Goal: Task Accomplishment & Management: Manage account settings

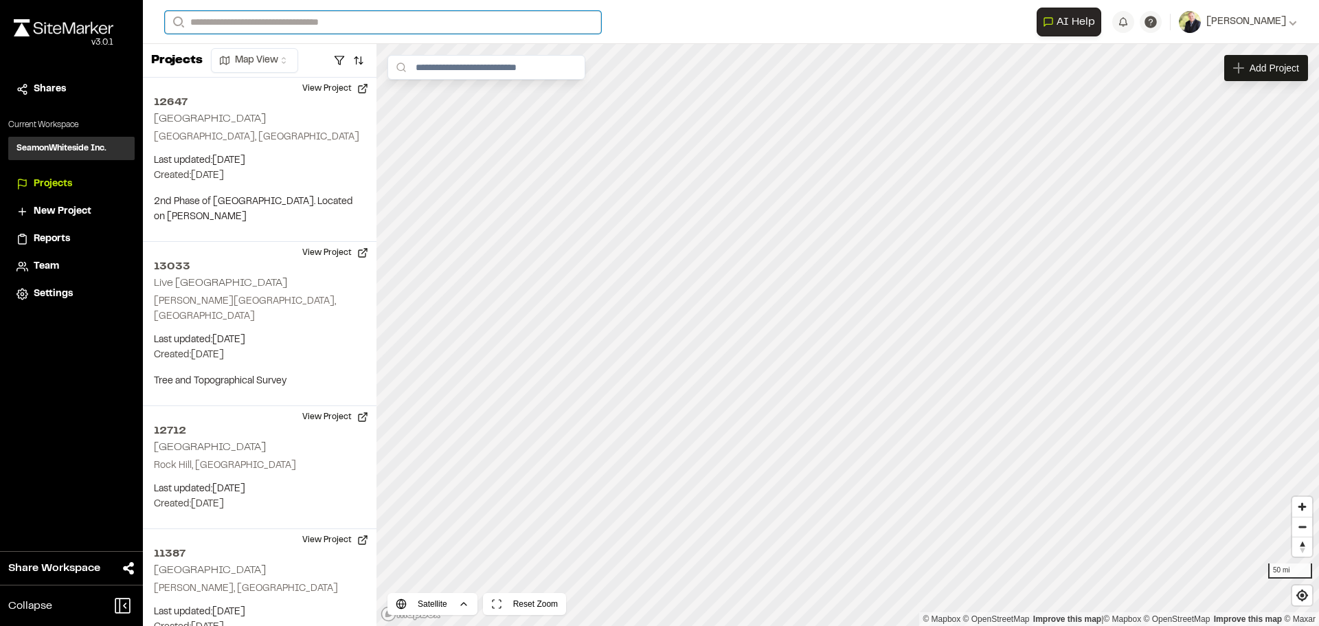
click at [255, 25] on input "Search" at bounding box center [383, 22] width 436 height 23
type input "*****"
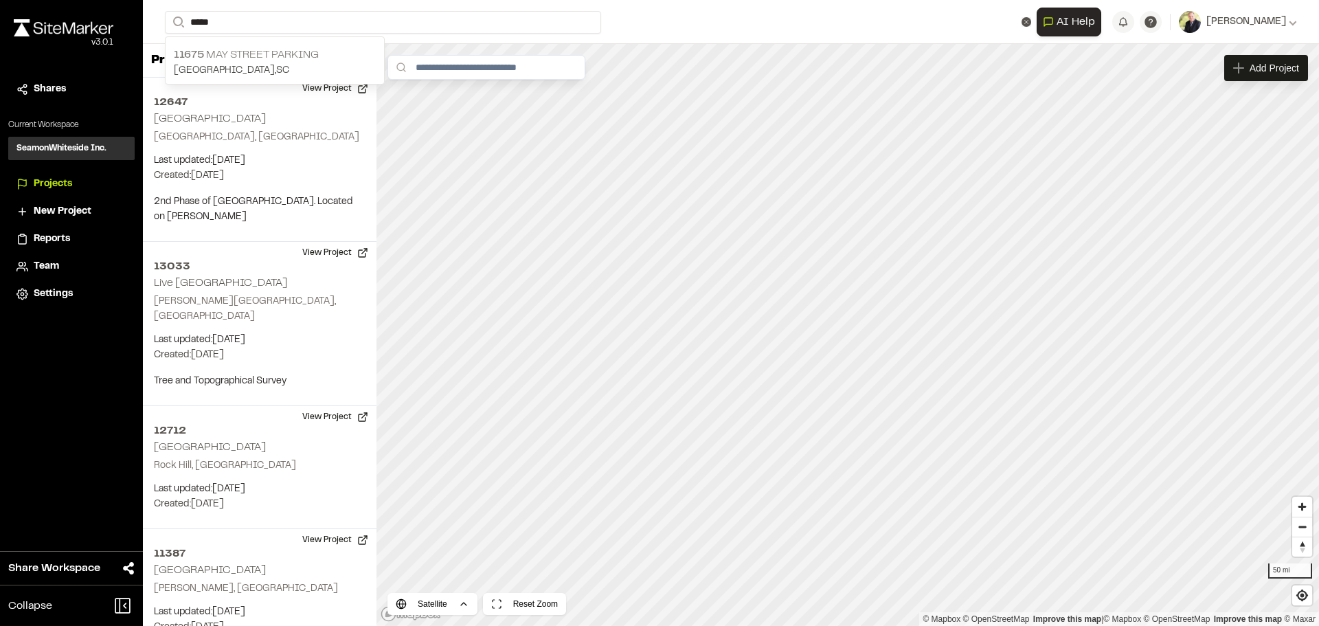
click at [236, 56] on p "[STREET_ADDRESS]" at bounding box center [275, 55] width 202 height 16
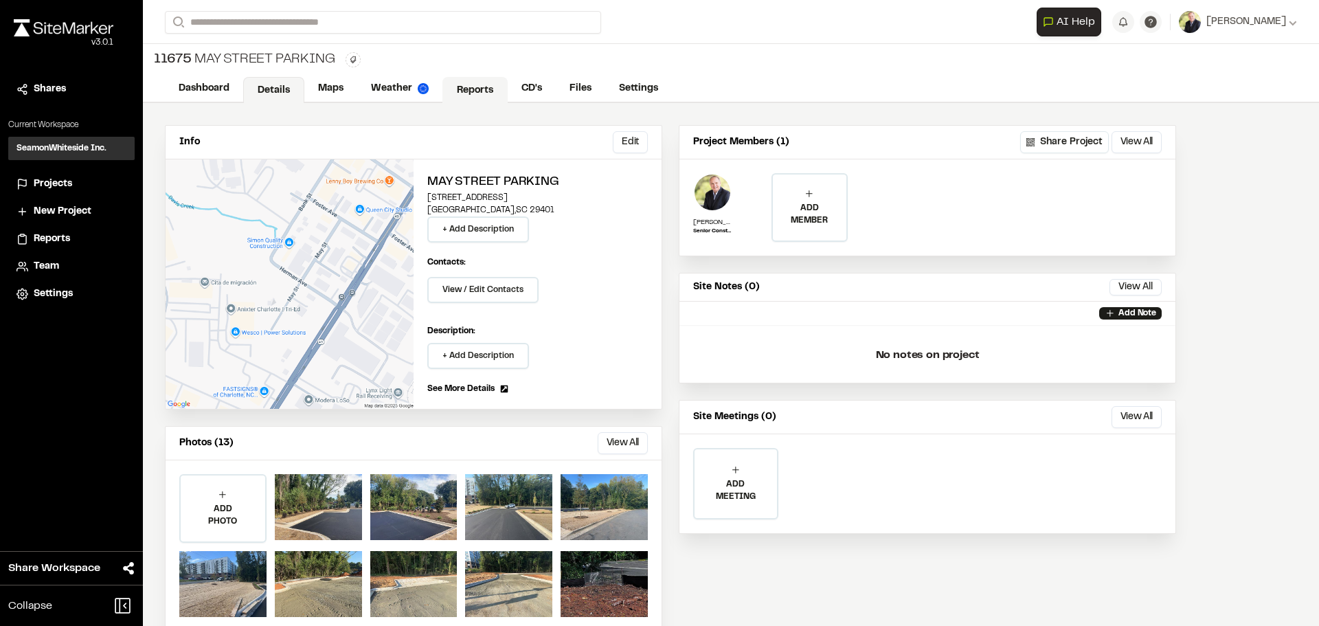
click at [479, 89] on link "Reports" at bounding box center [474, 90] width 65 height 26
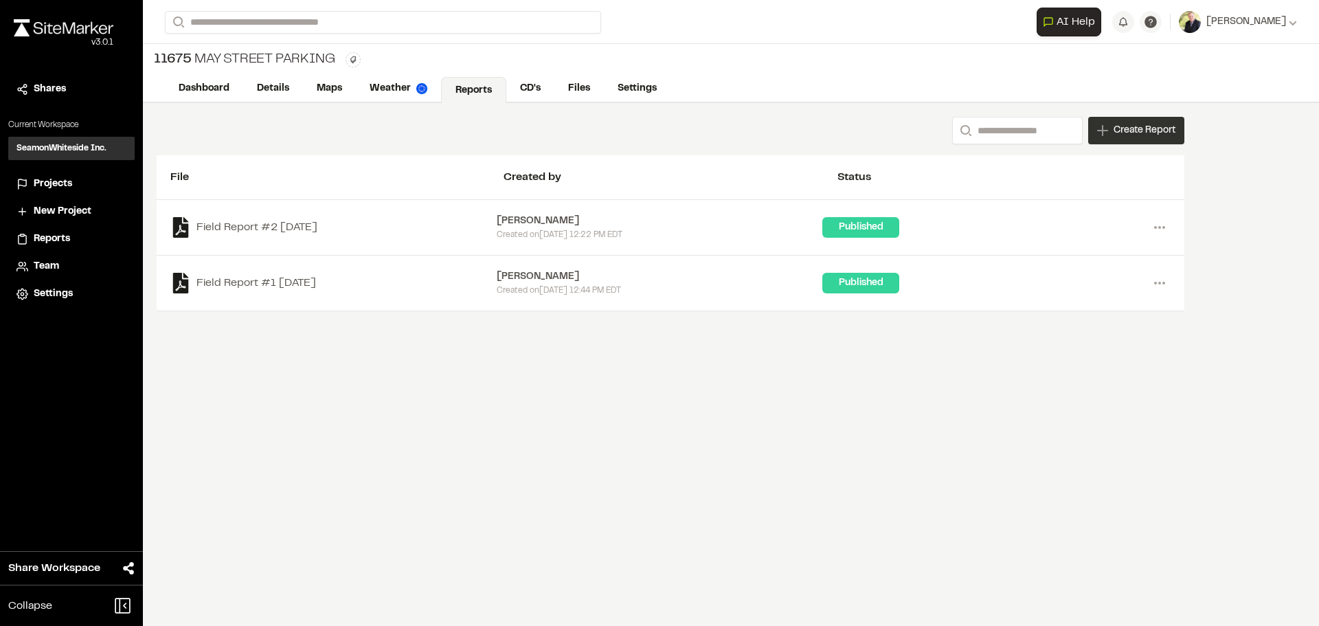
click at [1165, 127] on span "Create Report" at bounding box center [1144, 130] width 62 height 15
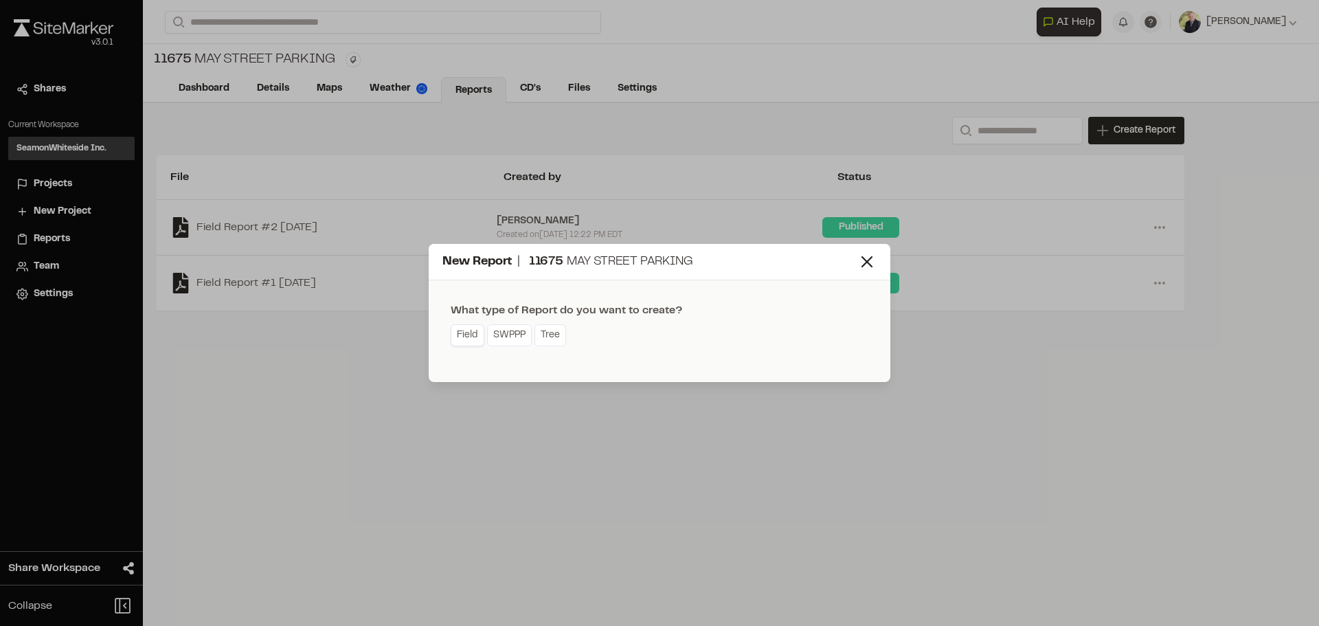
click at [468, 334] on link "Field" at bounding box center [468, 335] width 34 height 22
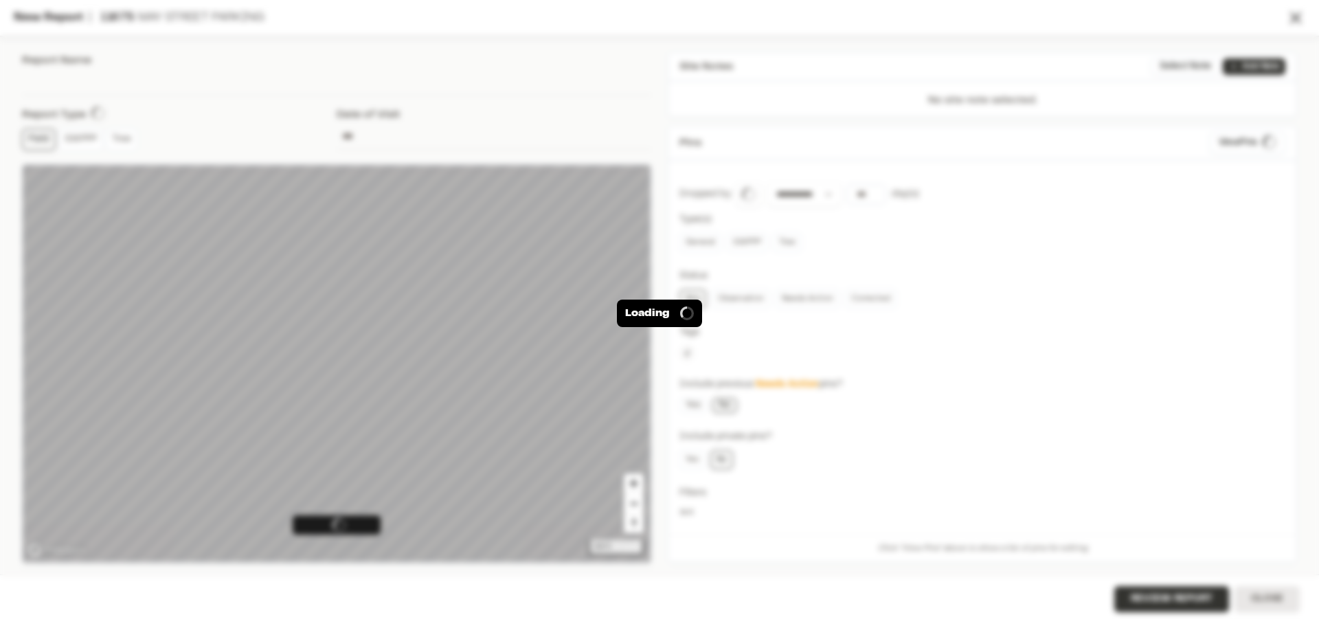
type input "**********"
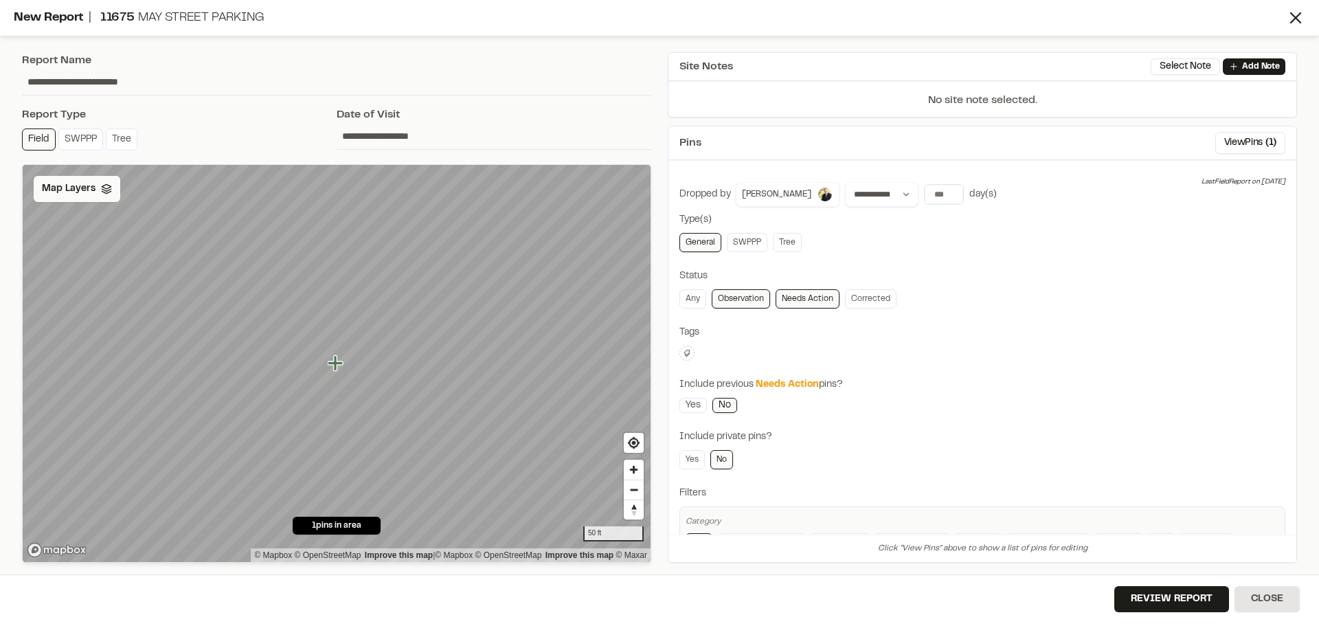
click at [102, 185] on polygon at bounding box center [106, 186] width 9 height 5
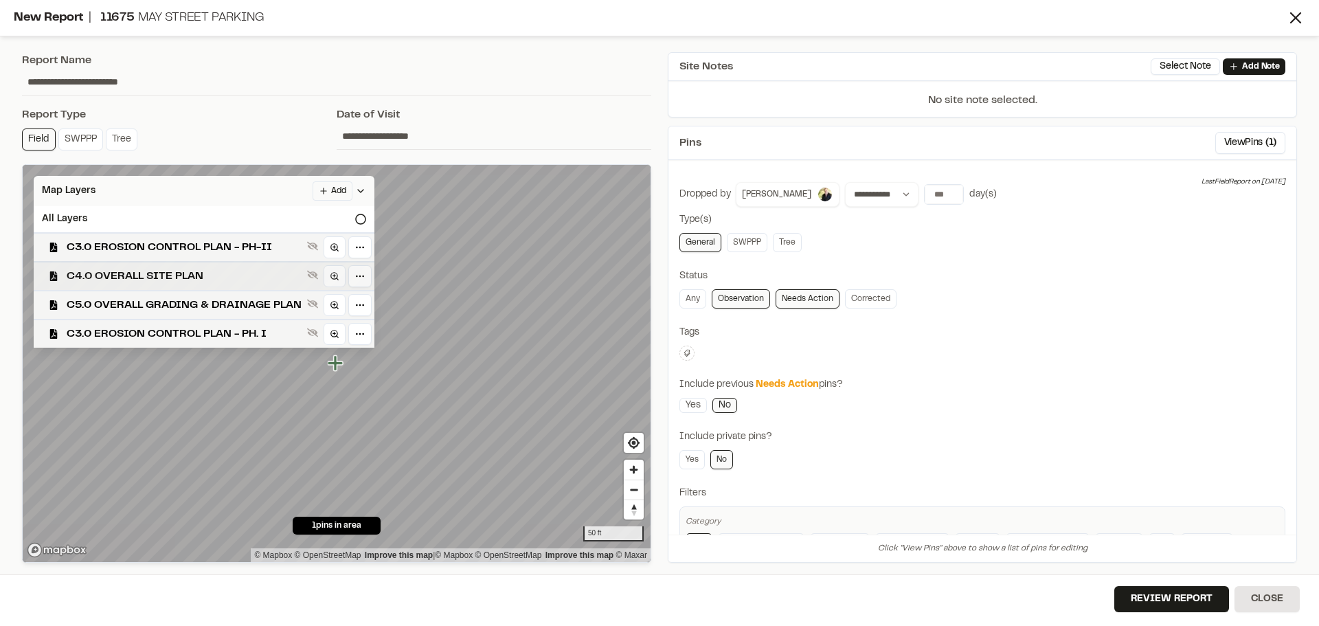
click at [130, 275] on span "C4.0 OVERALL SITE PLAN" at bounding box center [184, 276] width 235 height 16
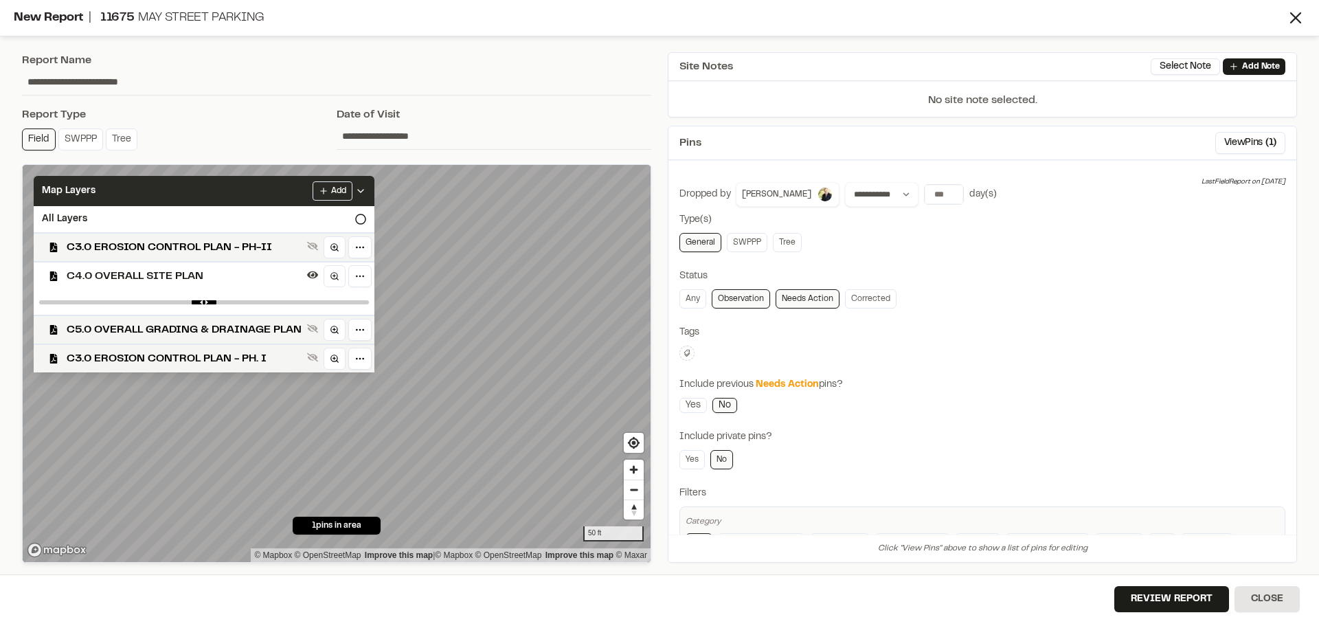
click at [359, 192] on icon at bounding box center [360, 190] width 11 height 11
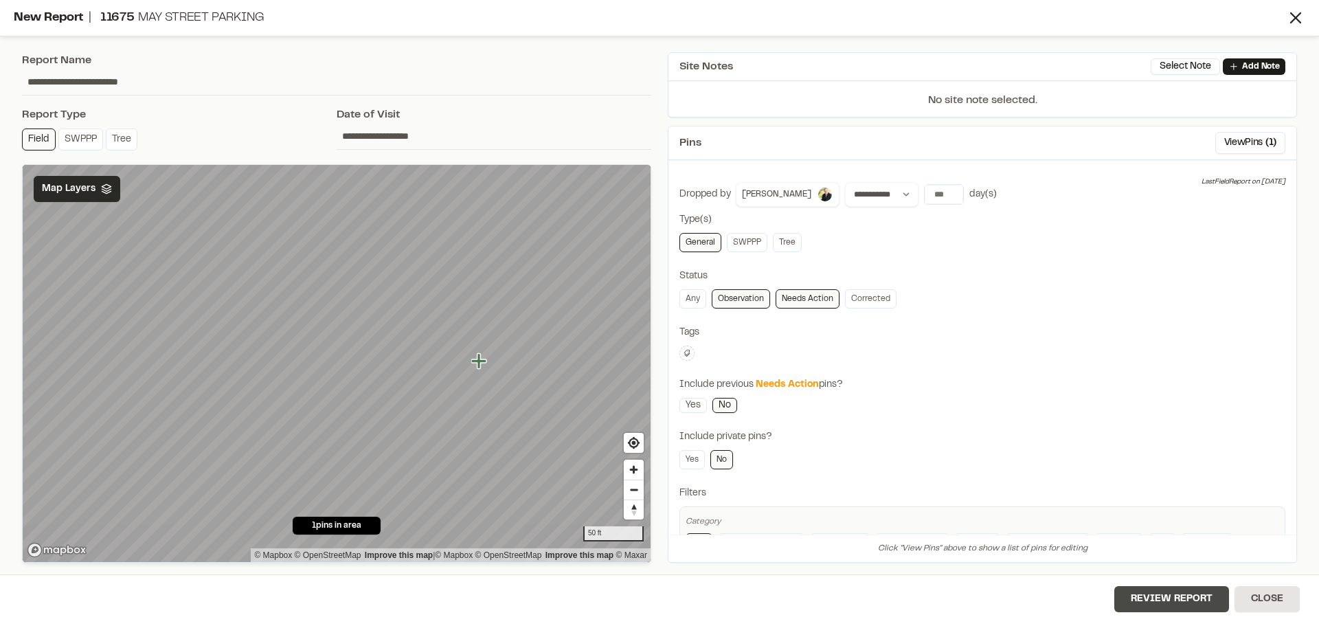
click at [1159, 593] on button "Review Report" at bounding box center [1171, 599] width 115 height 26
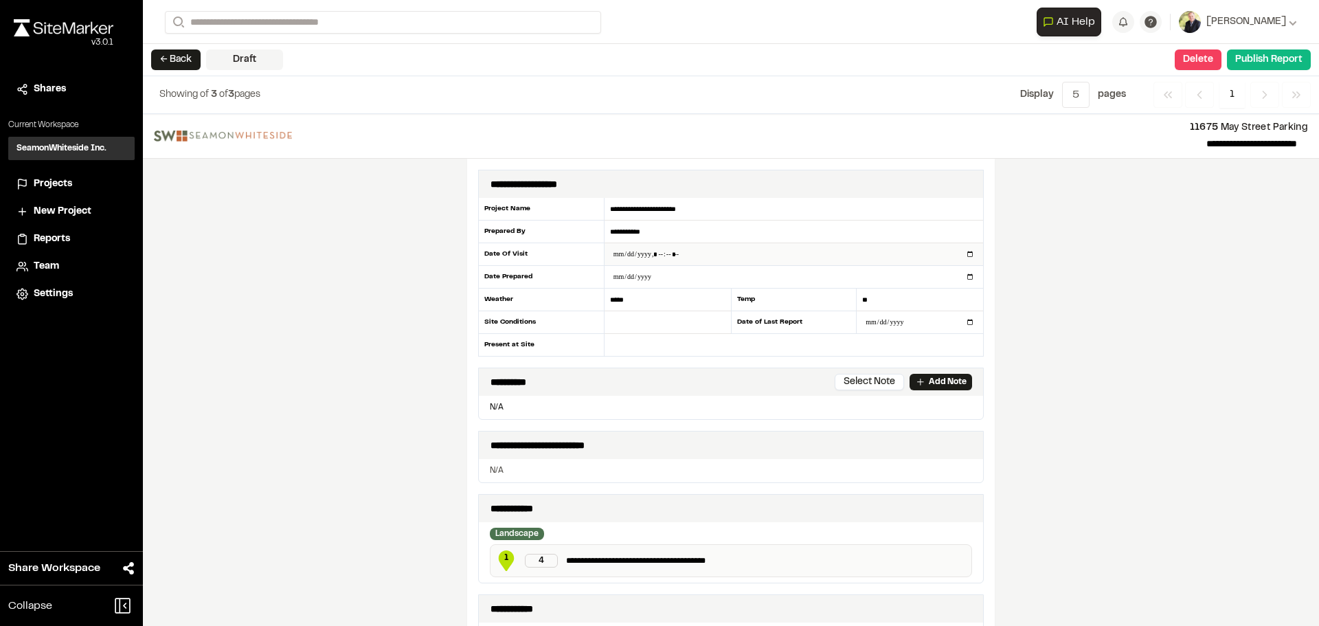
click at [965, 255] on input "datetime-local" at bounding box center [793, 254] width 378 height 22
type input "**********"
click at [1097, 352] on div "**********" at bounding box center [731, 370] width 1176 height 512
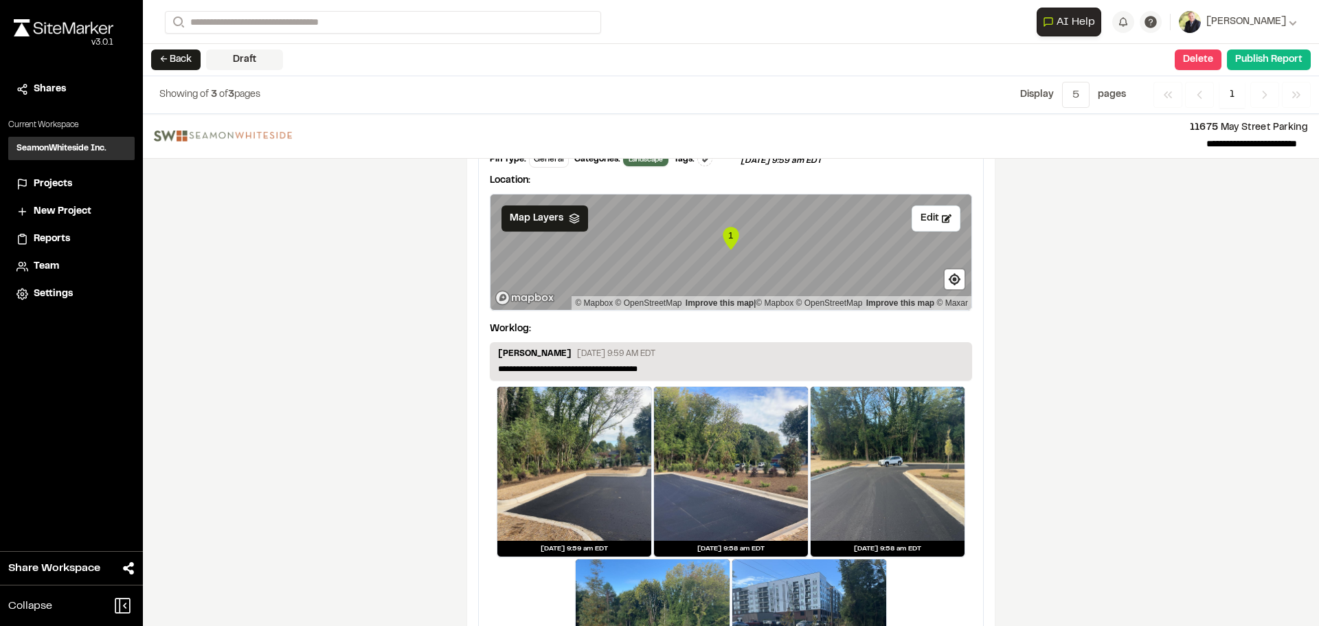
scroll to position [1305, 0]
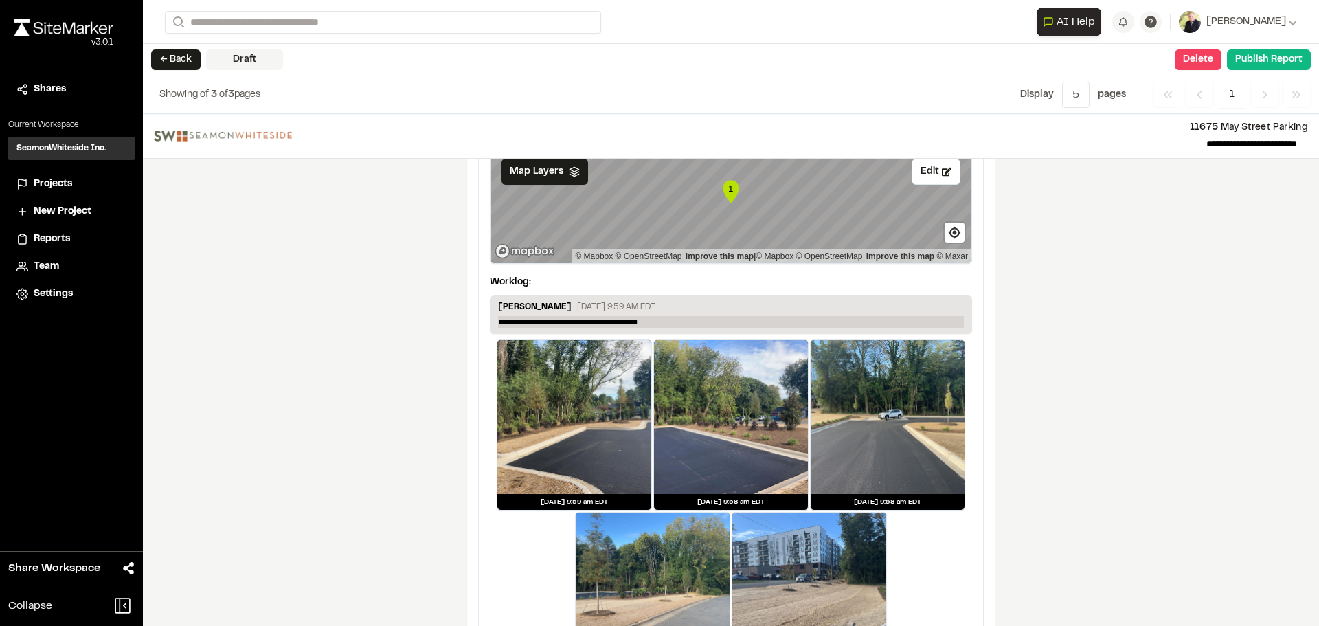
click at [669, 319] on p "**********" at bounding box center [731, 322] width 466 height 12
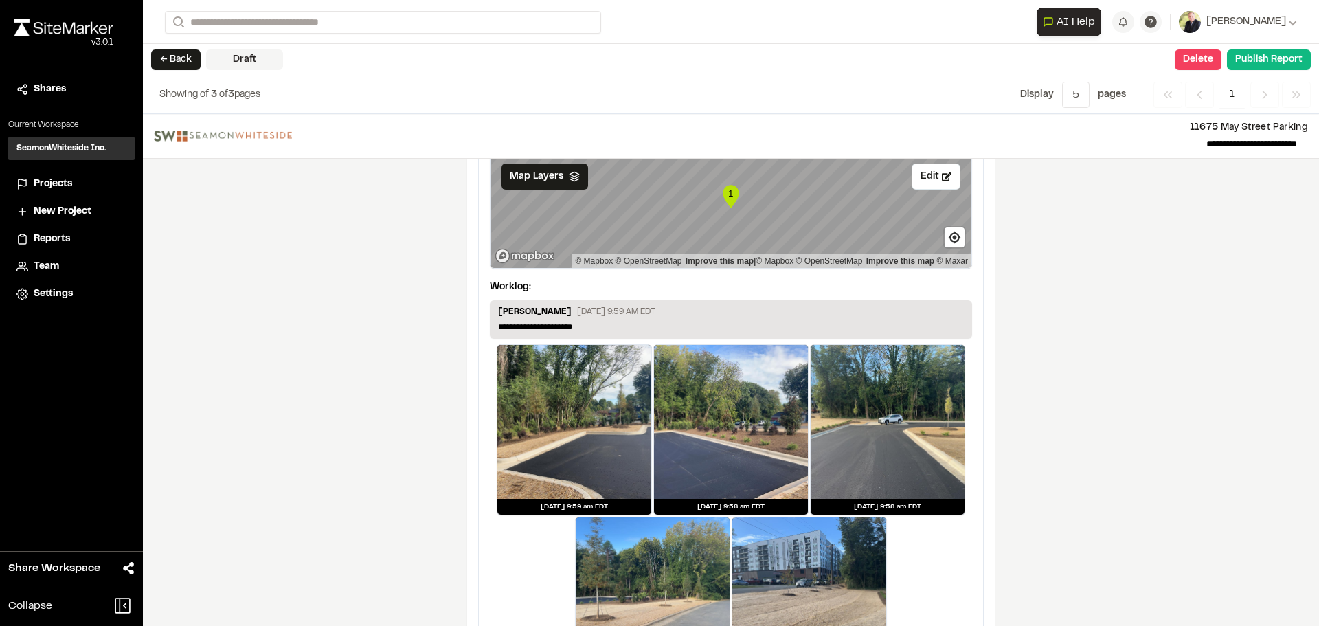
scroll to position [1398, 0]
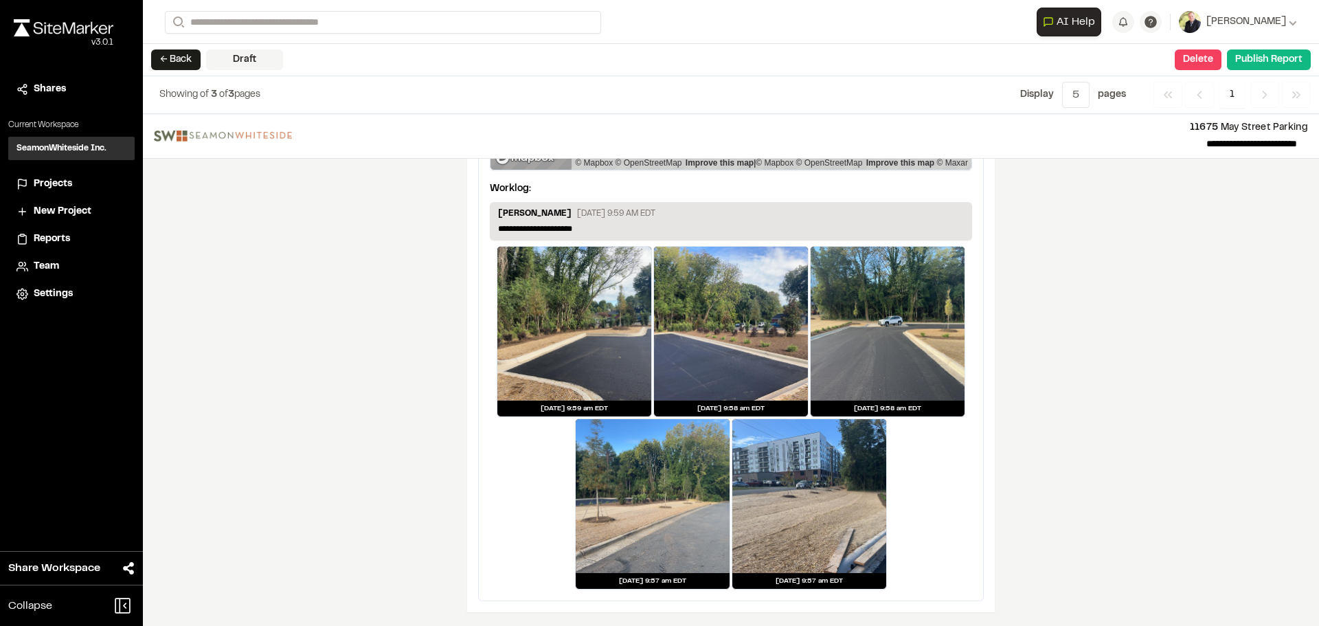
click at [1232, 91] on span "1" at bounding box center [1231, 95] width 25 height 26
click at [1137, 348] on div "**********" at bounding box center [731, 370] width 1176 height 512
click at [1199, 58] on button "Delete" at bounding box center [1197, 59] width 47 height 21
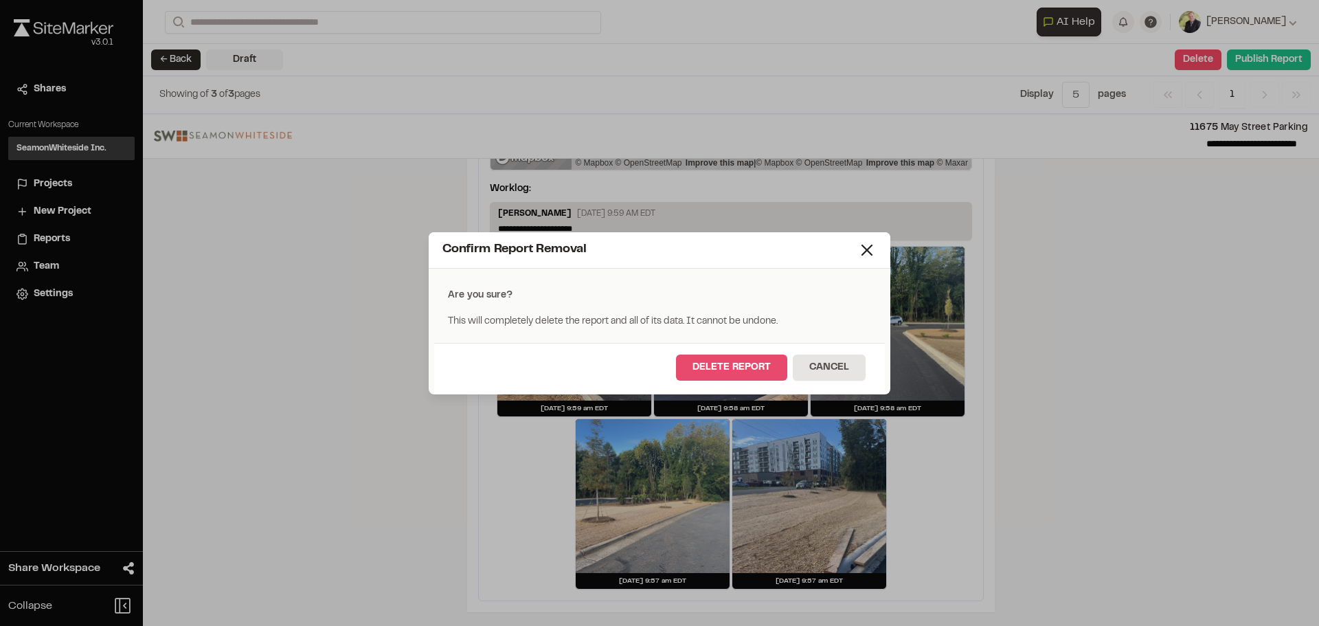
click at [735, 368] on button "Delete Report" at bounding box center [731, 367] width 111 height 26
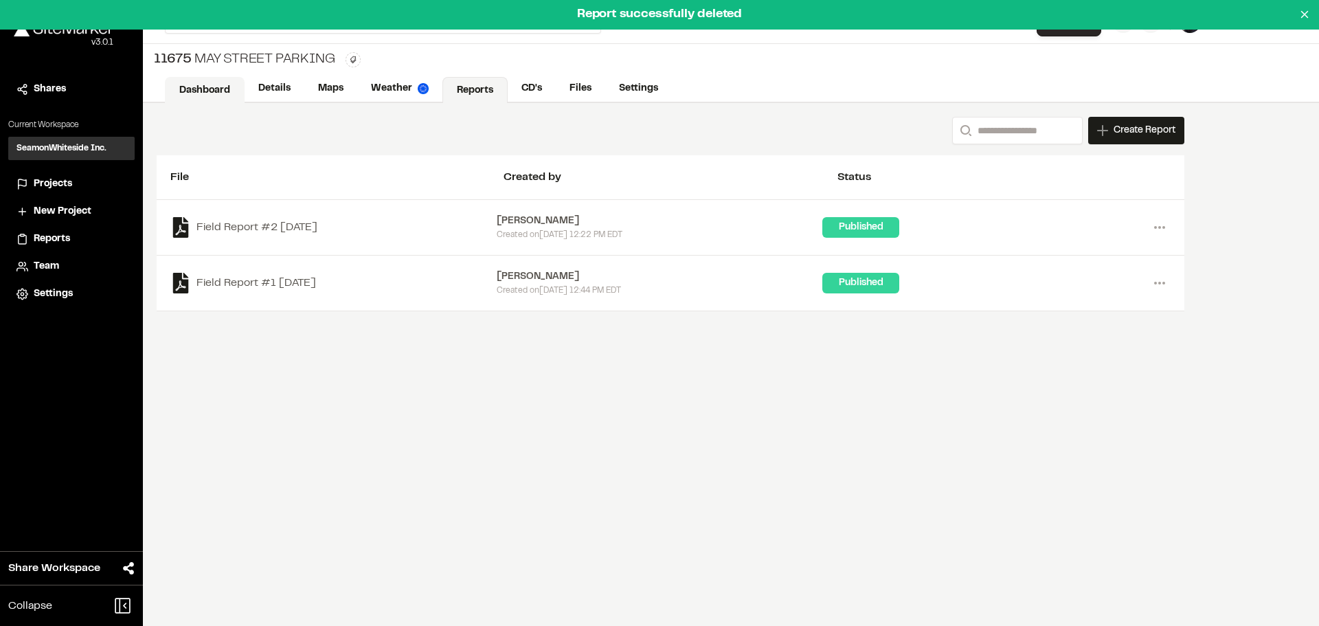
click at [208, 90] on link "Dashboard" at bounding box center [205, 90] width 80 height 26
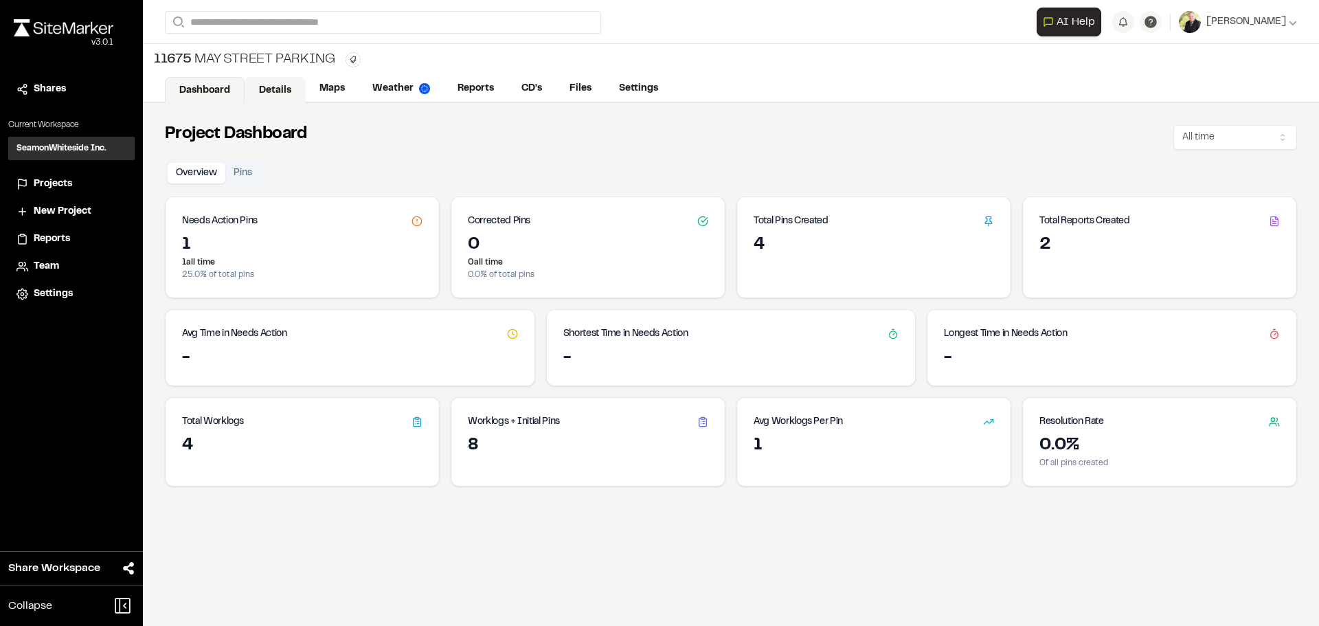
click at [277, 93] on link "Details" at bounding box center [274, 90] width 61 height 26
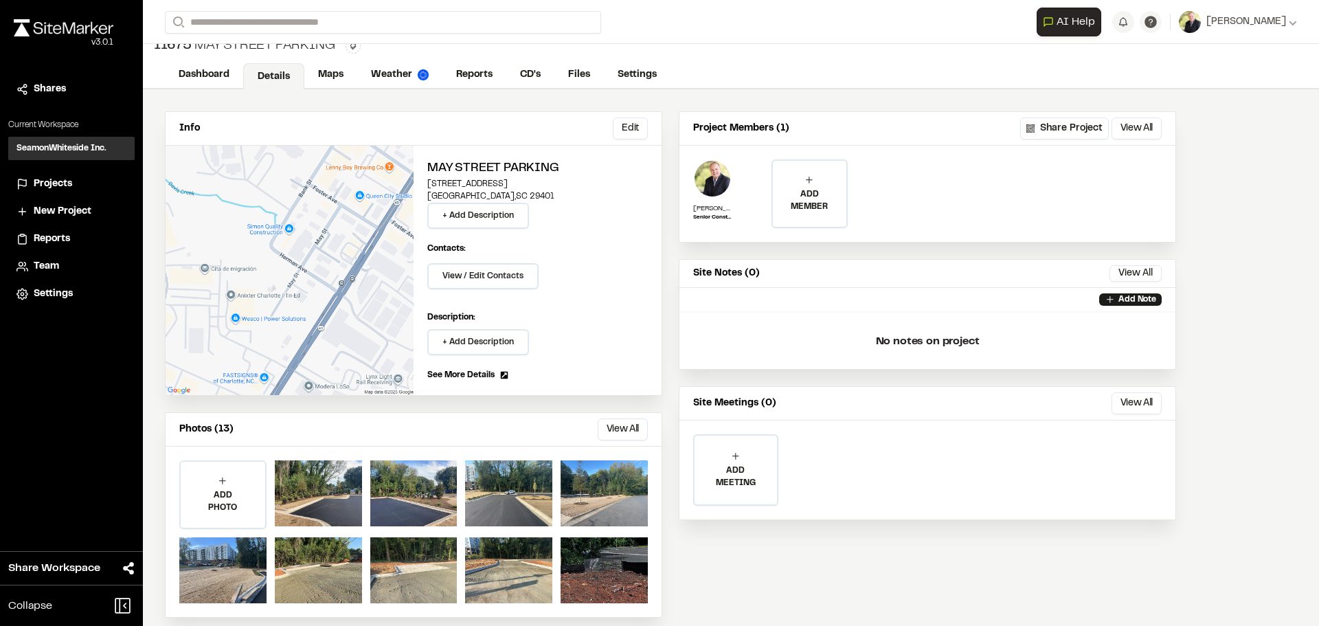
scroll to position [27, 0]
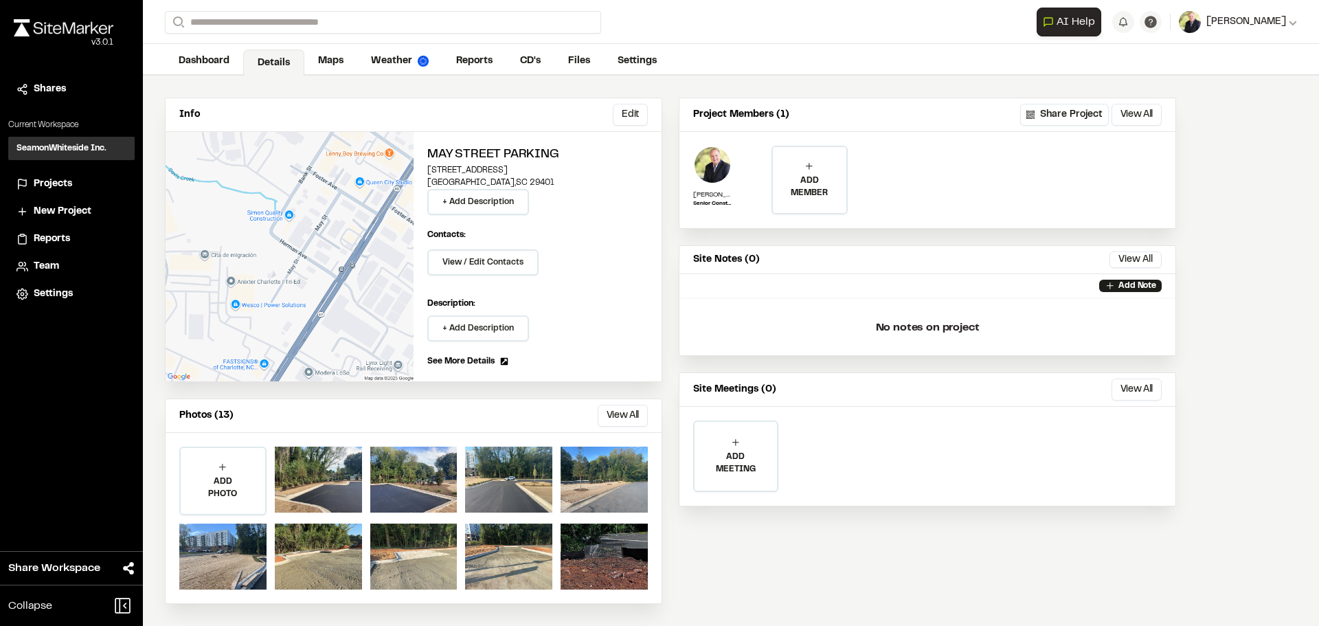
click at [1284, 27] on div "[PERSON_NAME]" at bounding box center [1248, 21] width 96 height 15
click at [1187, 100] on link "Settings" at bounding box center [1235, 98] width 119 height 21
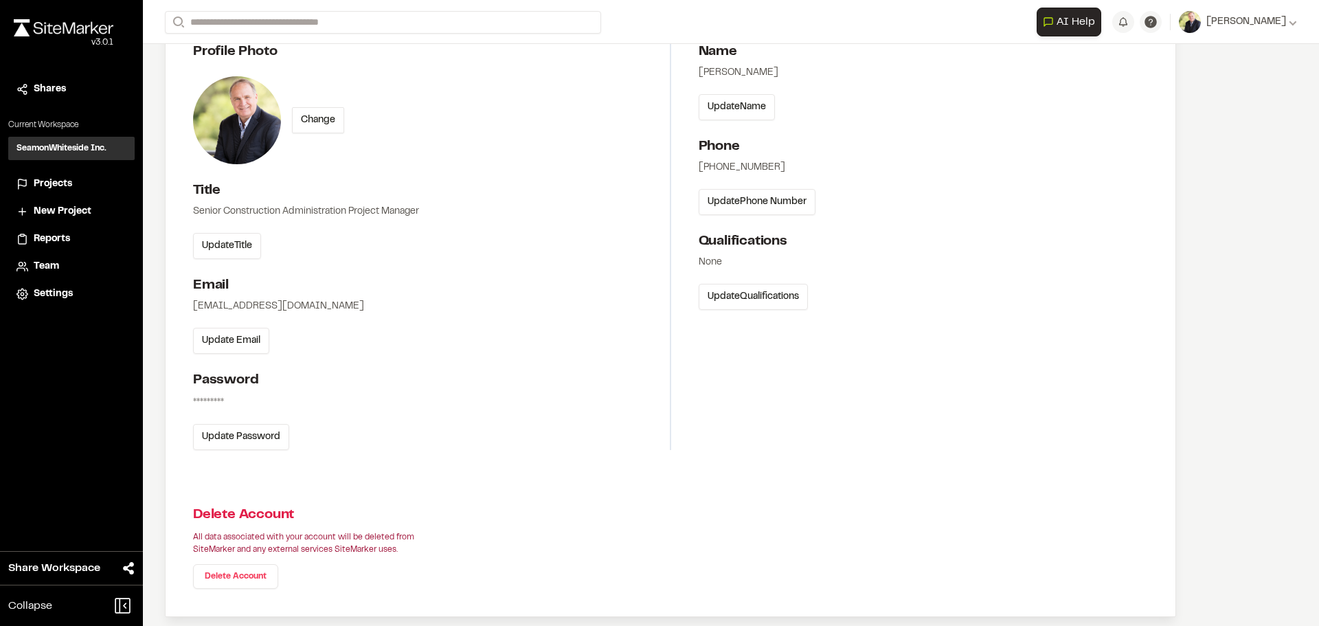
scroll to position [137, 0]
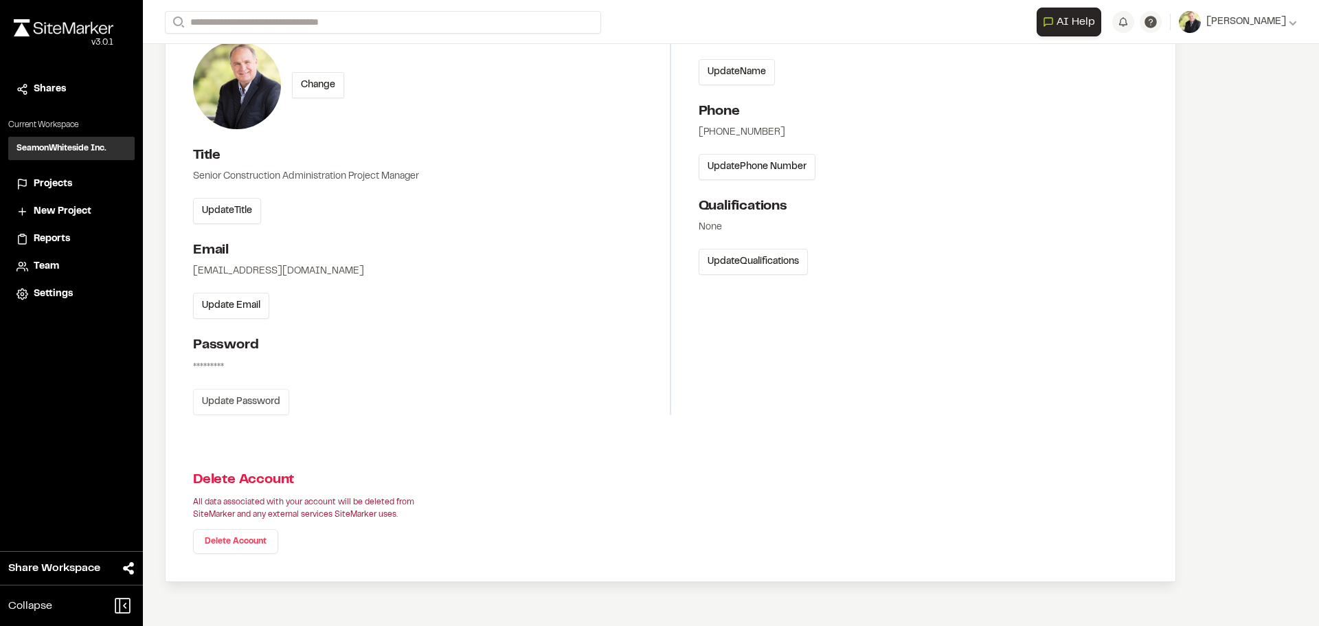
click at [247, 396] on button "Update Password" at bounding box center [241, 402] width 96 height 26
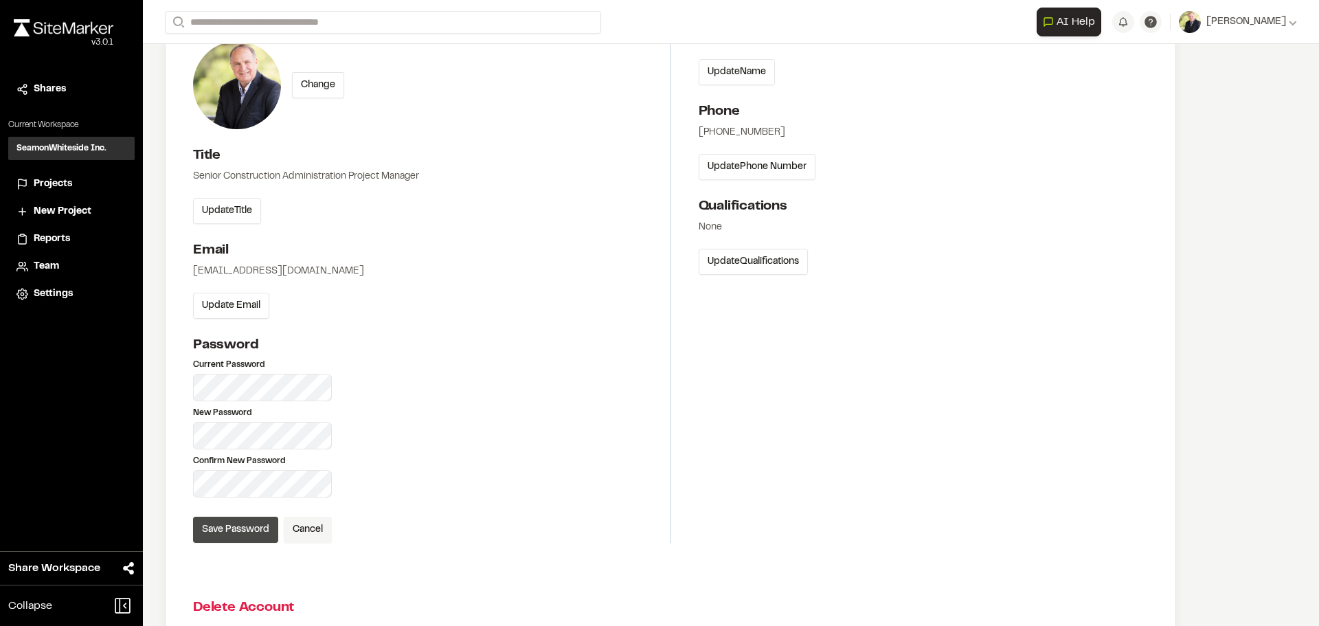
click at [225, 526] on button "Save Password" at bounding box center [235, 529] width 85 height 26
click at [249, 527] on button "Save Password" at bounding box center [235, 529] width 85 height 26
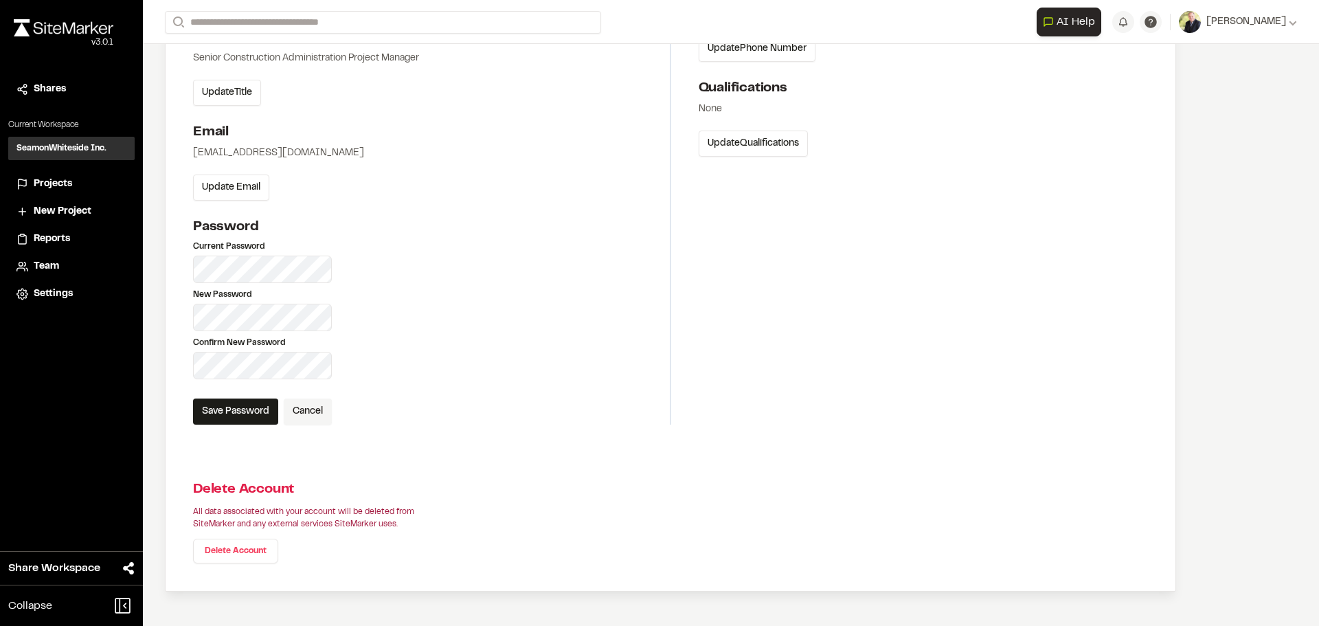
scroll to position [301, 0]
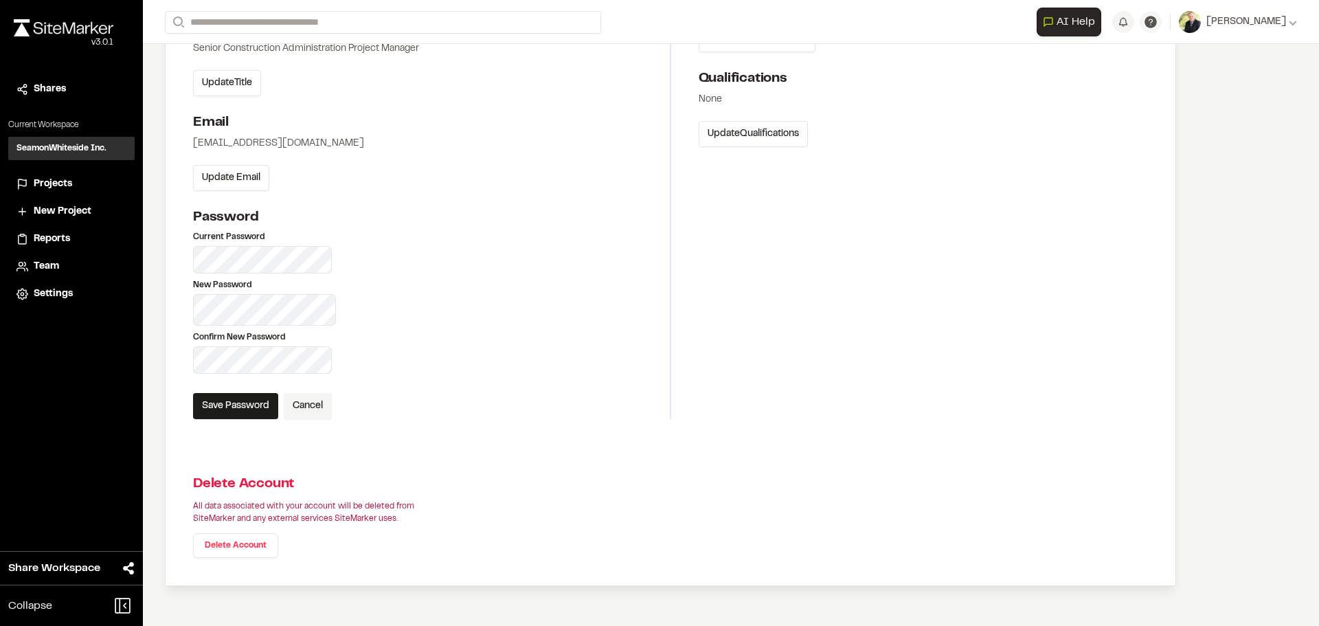
click at [481, 304] on section "Password Current Password New Password Confirm New Password Save Password Cancel" at bounding box center [431, 313] width 477 height 212
click at [228, 402] on button "Save Password" at bounding box center [235, 402] width 85 height 26
click at [321, 400] on button "Cancel" at bounding box center [308, 402] width 48 height 26
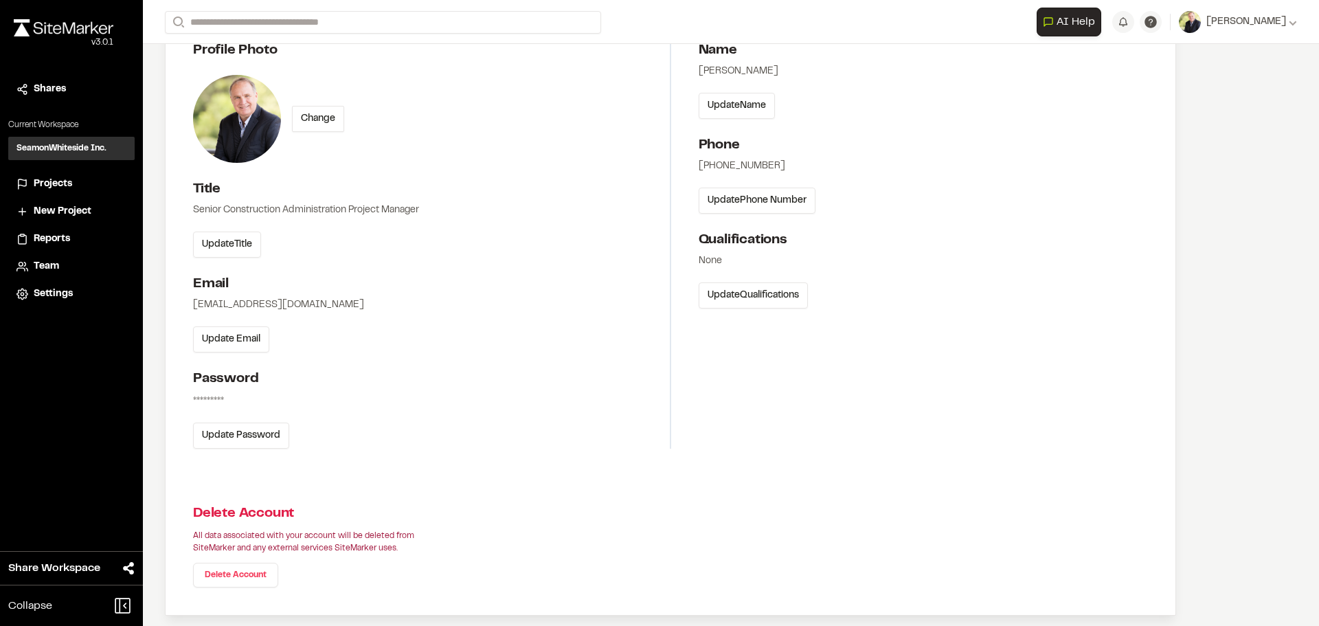
scroll to position [174, 0]
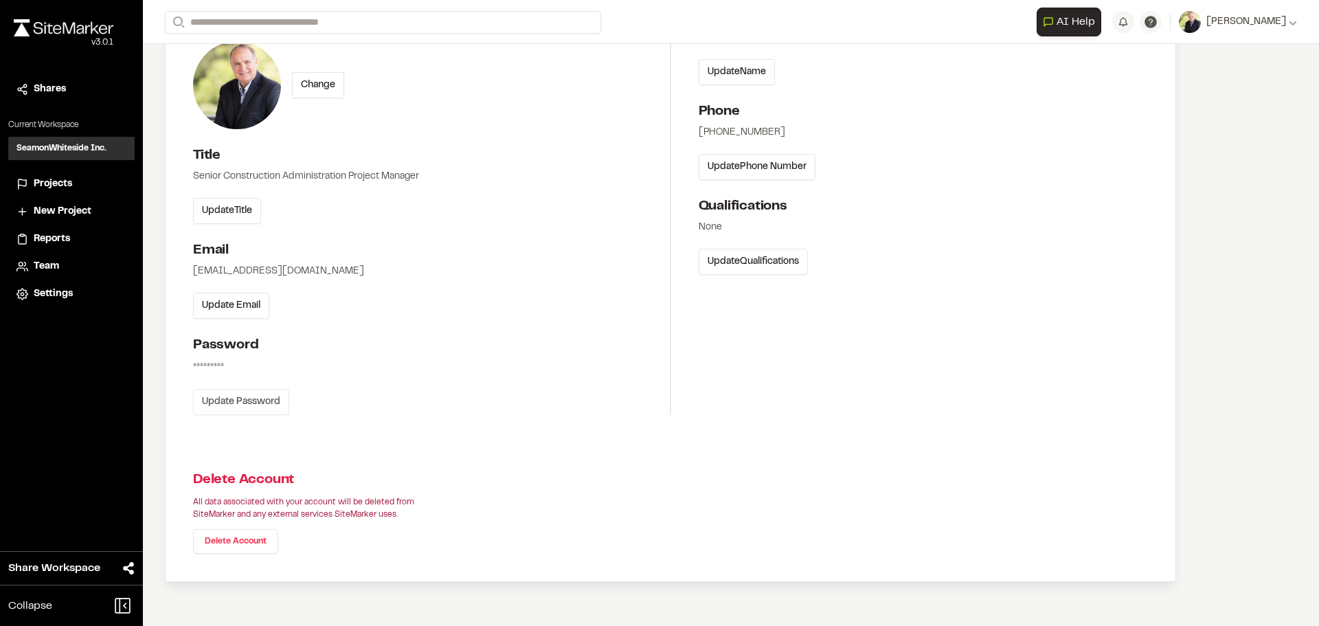
click at [229, 402] on button "Update Password" at bounding box center [241, 402] width 96 height 26
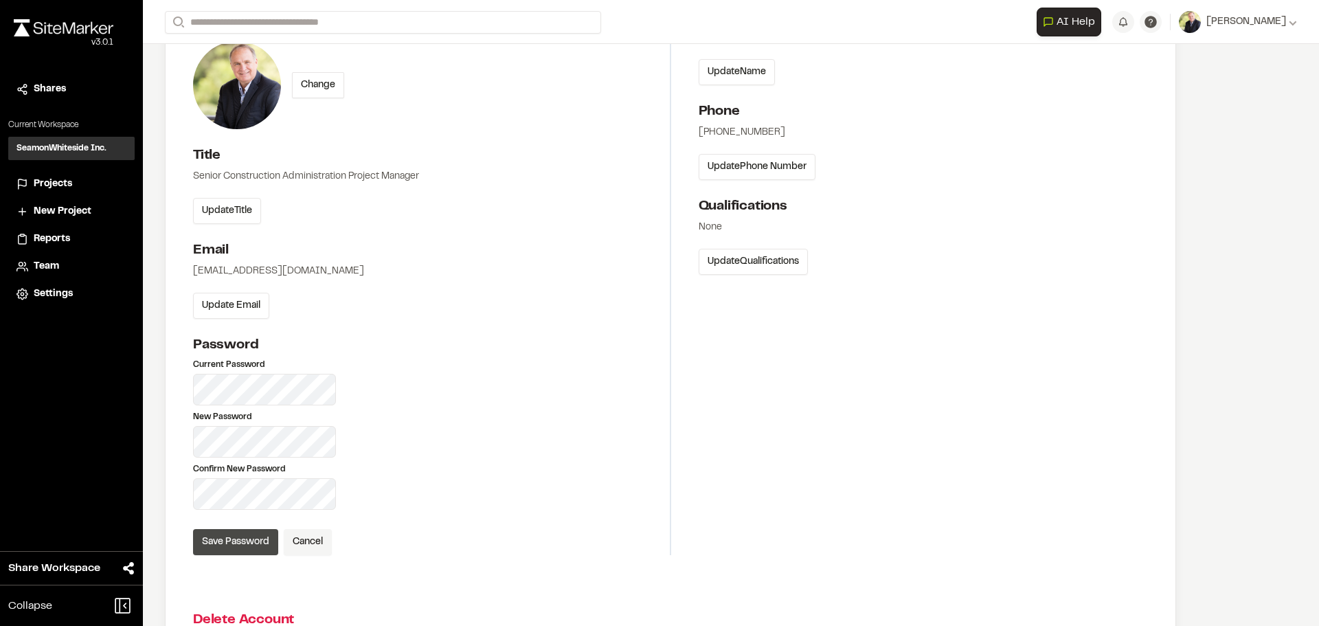
click at [224, 534] on button "Save Password" at bounding box center [235, 542] width 85 height 26
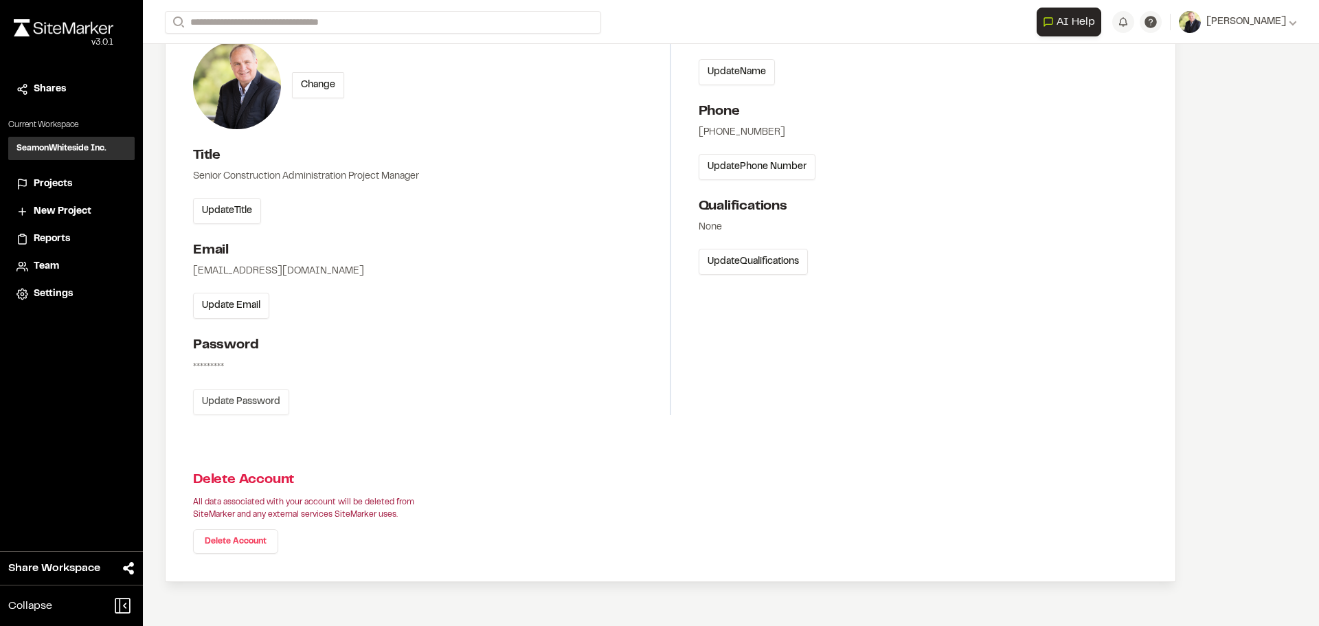
scroll to position [137, 0]
